Goal: Find specific page/section: Find specific page/section

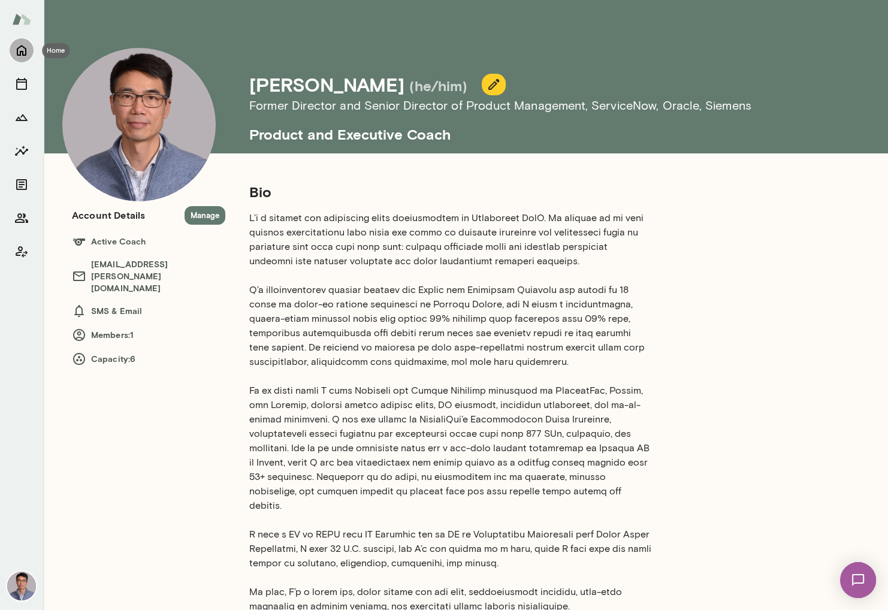
click at [21, 50] on icon "Home" at bounding box center [21, 50] width 14 height 14
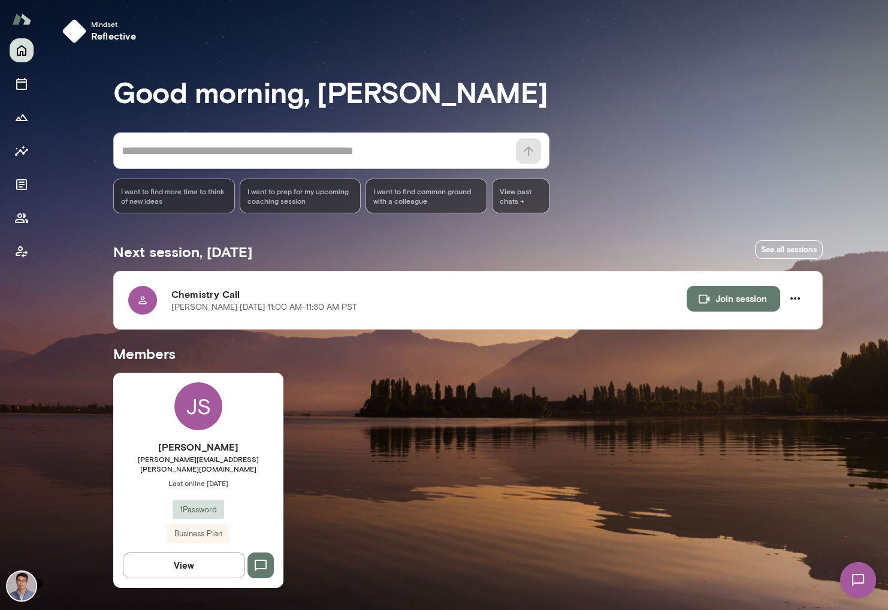
click at [180, 557] on button "View" at bounding box center [184, 564] width 122 height 25
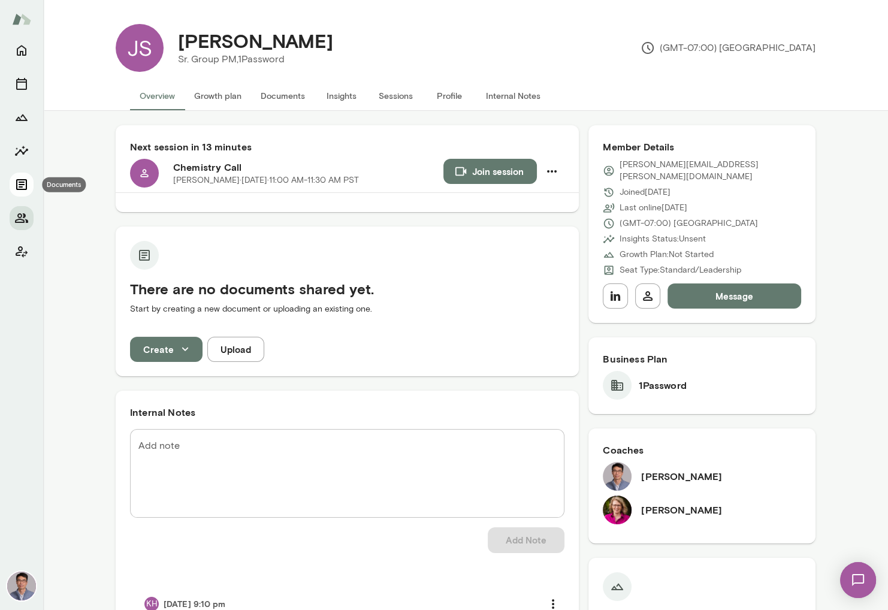
click at [21, 181] on icon "Documents" at bounding box center [21, 184] width 14 height 14
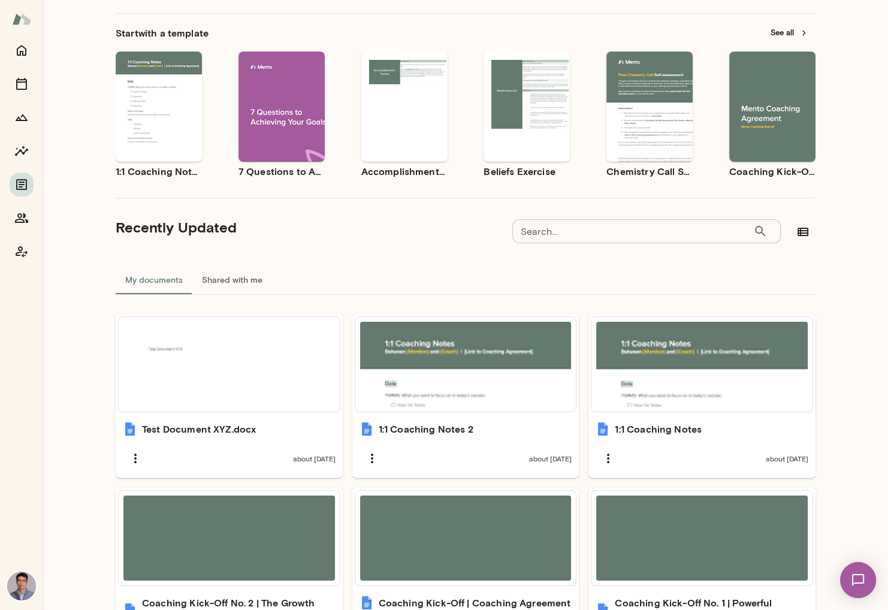
scroll to position [71, 0]
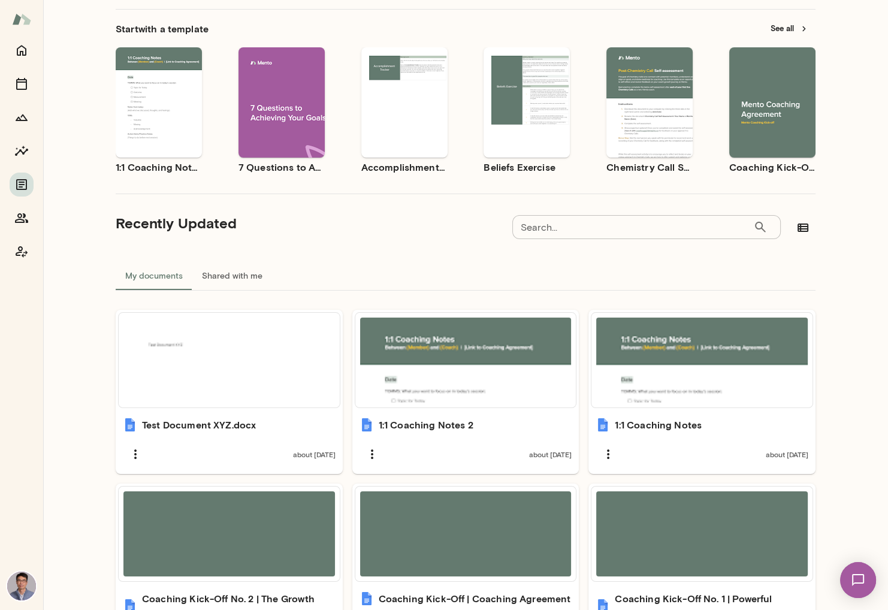
click at [646, 129] on div "Use template Preview" at bounding box center [649, 102] width 86 height 110
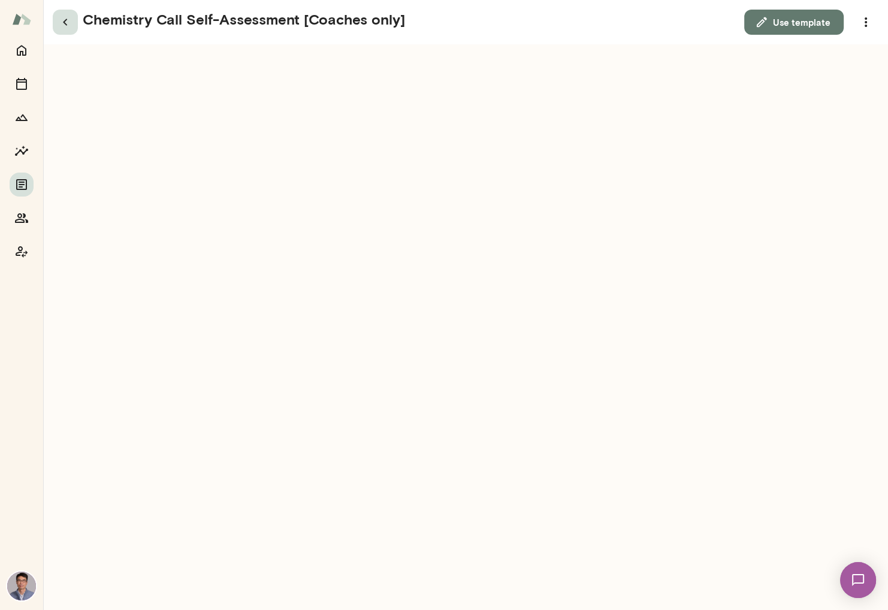
click at [68, 23] on icon "button" at bounding box center [65, 22] width 14 height 14
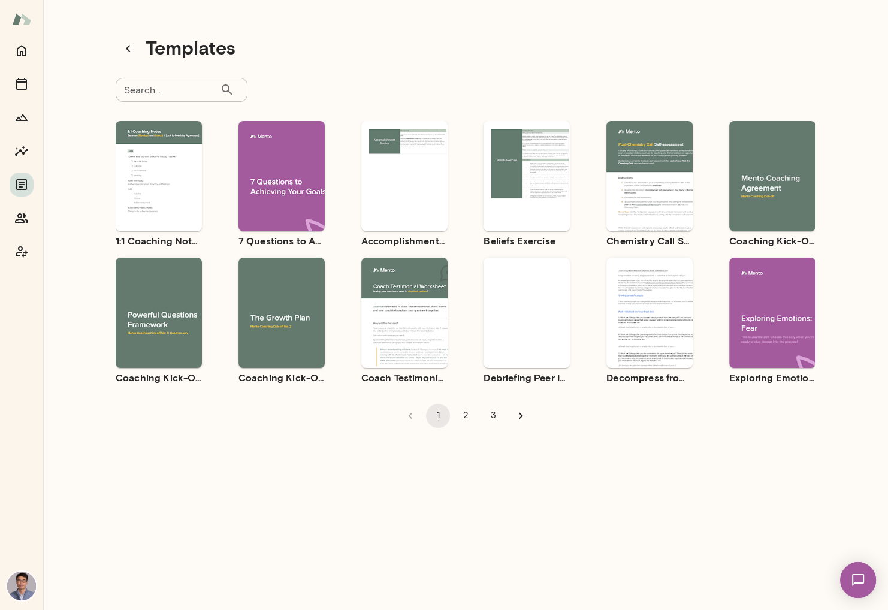
click at [773, 204] on div "Use template Preview" at bounding box center [772, 176] width 86 height 110
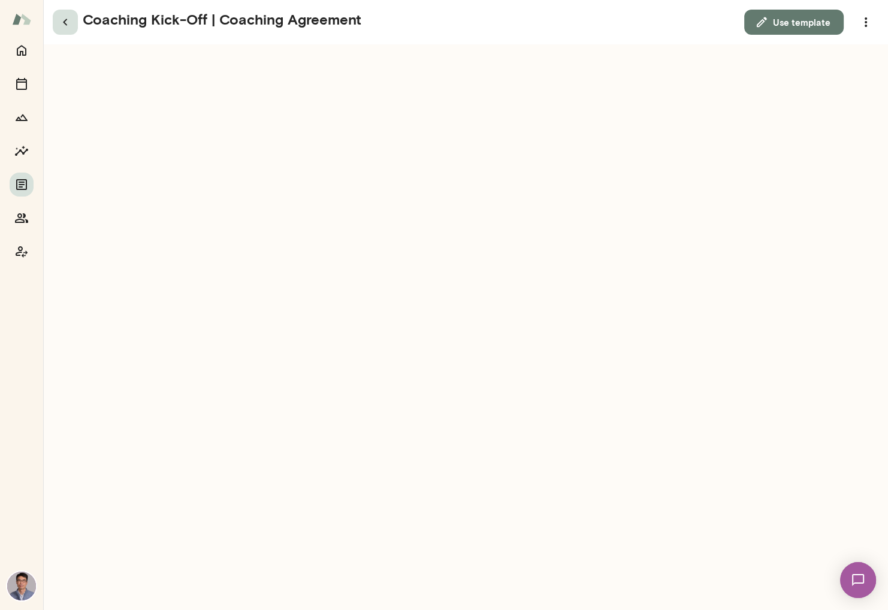
click at [68, 22] on icon "button" at bounding box center [65, 22] width 14 height 14
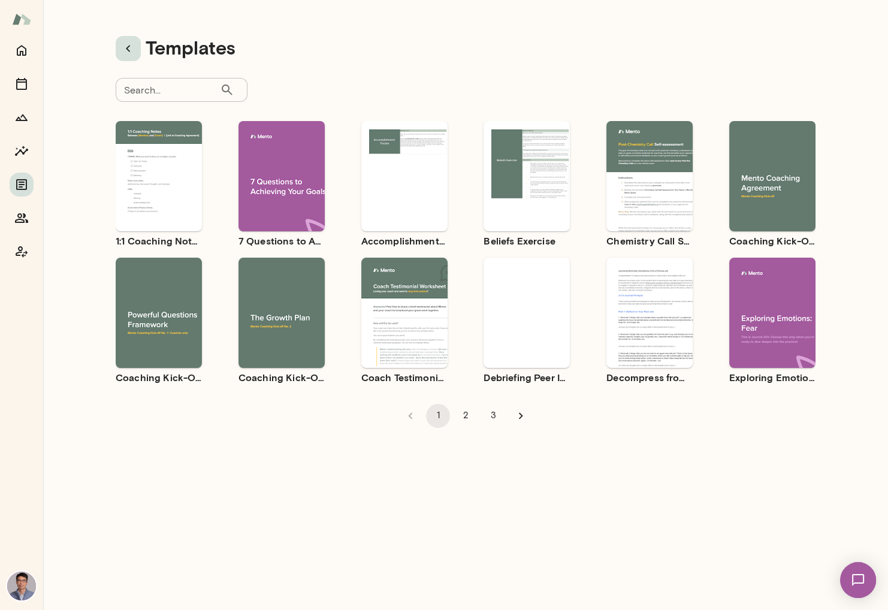
click at [130, 49] on icon "button" at bounding box center [128, 48] width 14 height 14
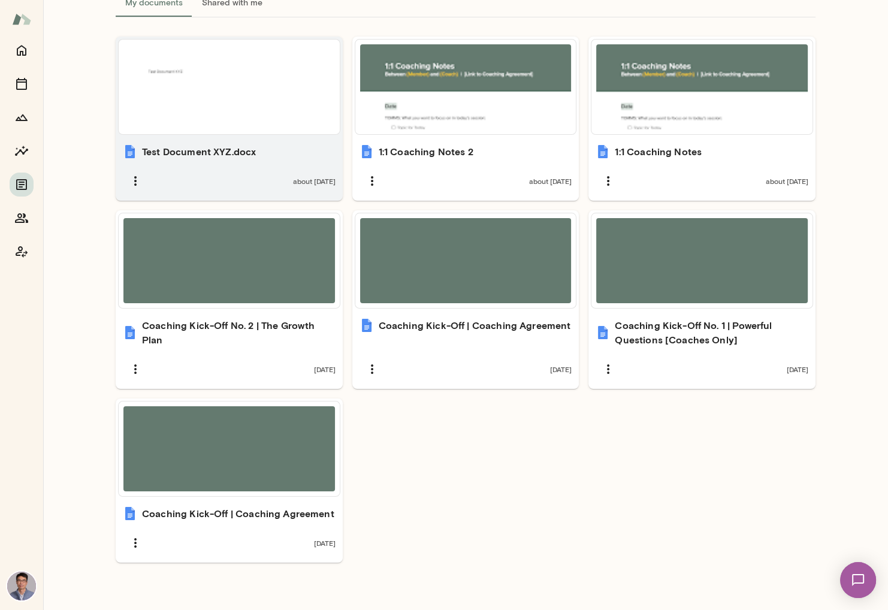
scroll to position [353, 0]
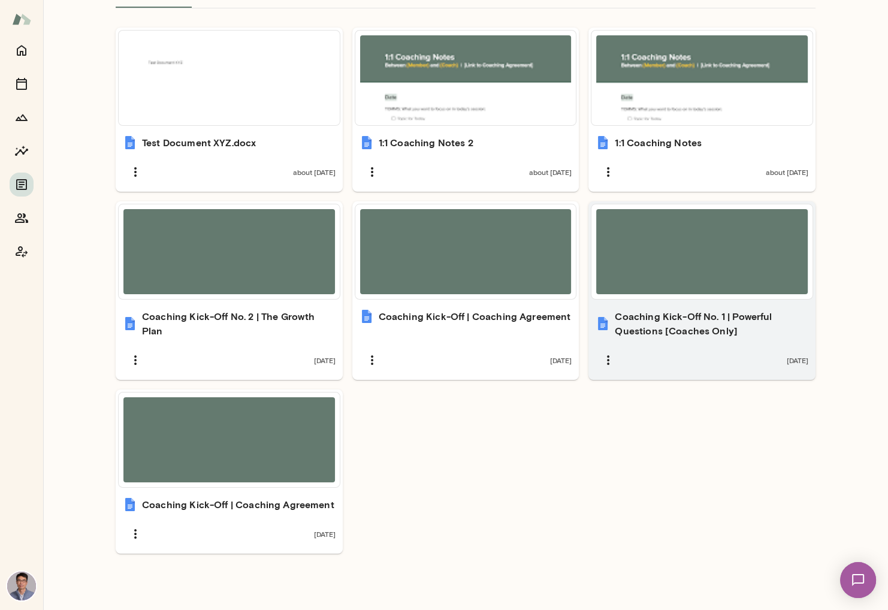
click at [698, 335] on h6 "Coaching Kick-Off No. 1 | Powerful Questions [Coaches Only]" at bounding box center [711, 323] width 193 height 29
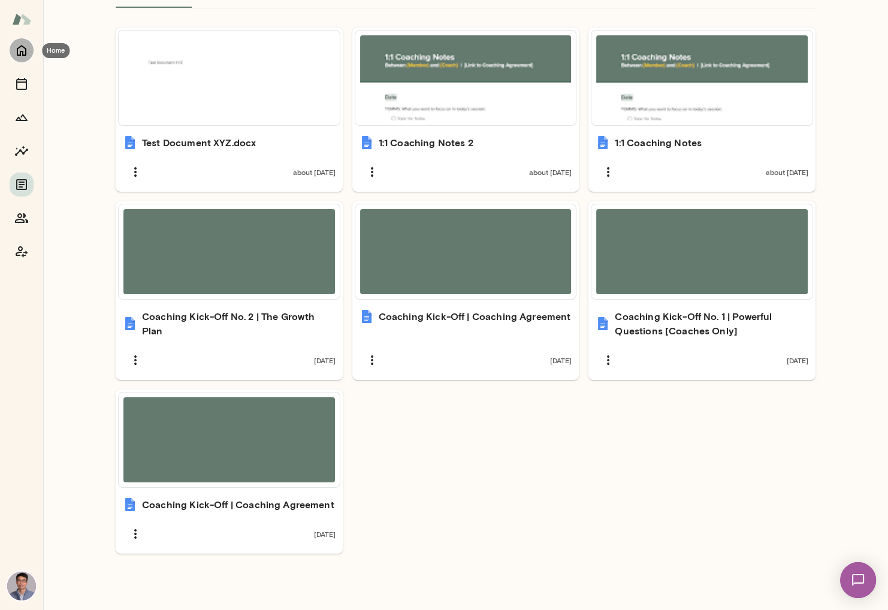
click at [19, 50] on icon "Home" at bounding box center [21, 50] width 14 height 14
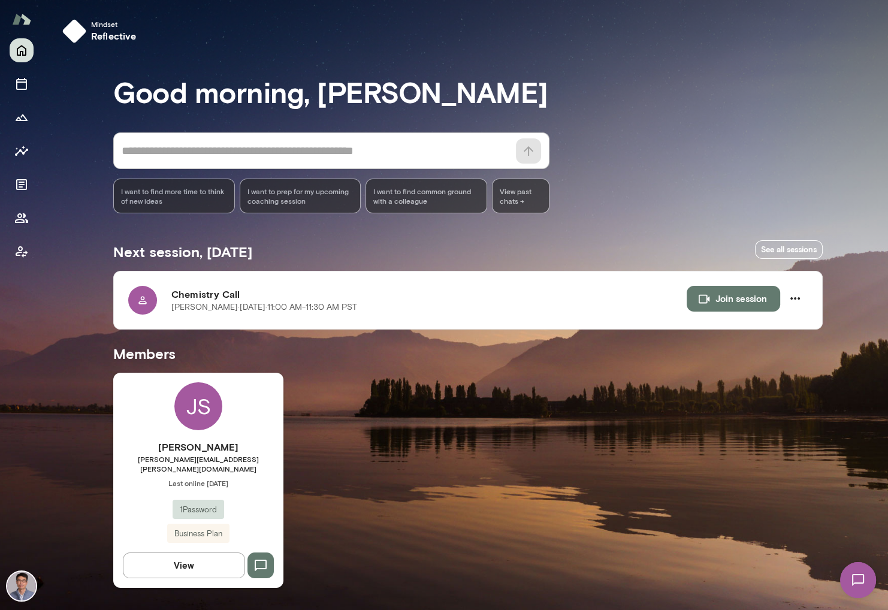
click at [171, 557] on button "View" at bounding box center [184, 564] width 122 height 25
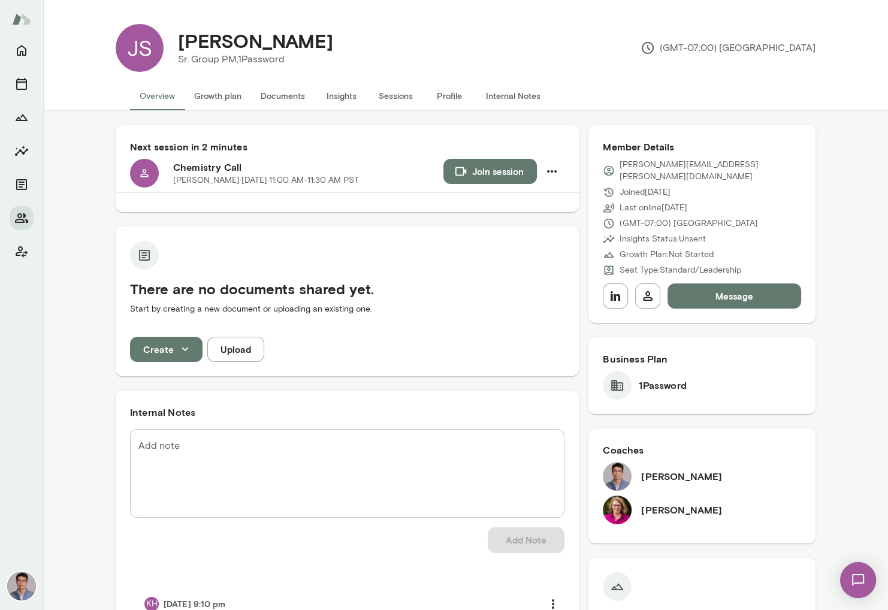
click at [506, 97] on button "Internal Notes" at bounding box center [513, 95] width 74 height 29
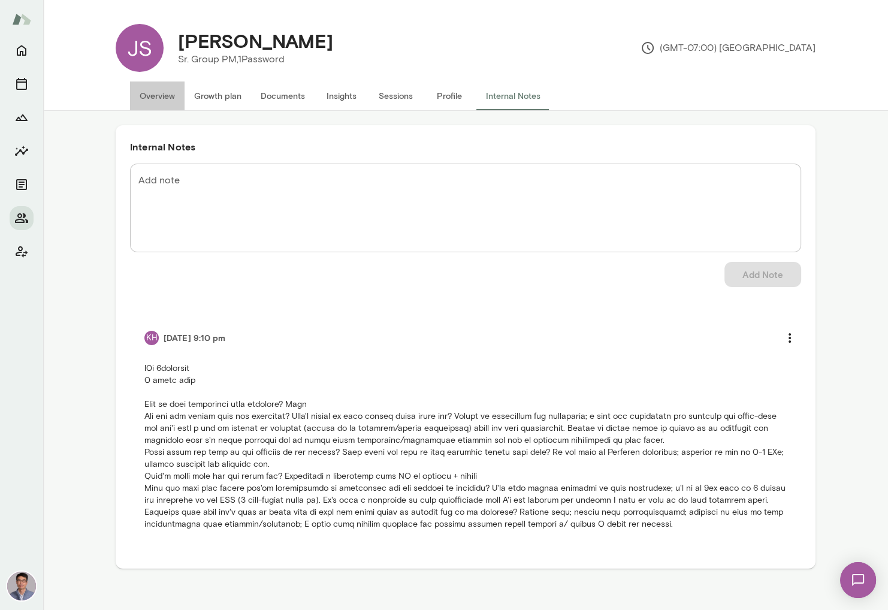
click at [149, 96] on button "Overview" at bounding box center [157, 95] width 55 height 29
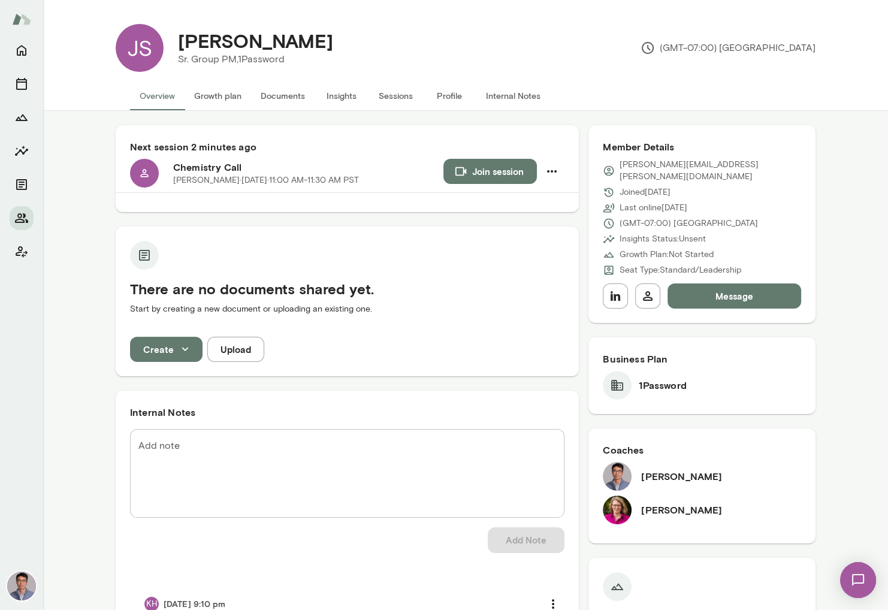
click at [742, 283] on button "Message" at bounding box center [734, 295] width 134 height 25
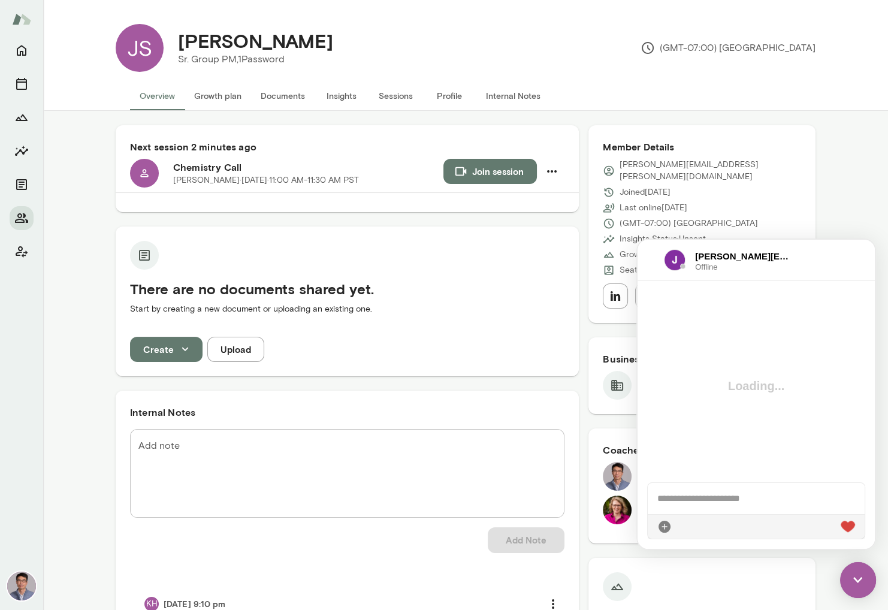
scroll to position [180, 0]
